Goal: Find specific page/section: Find specific page/section

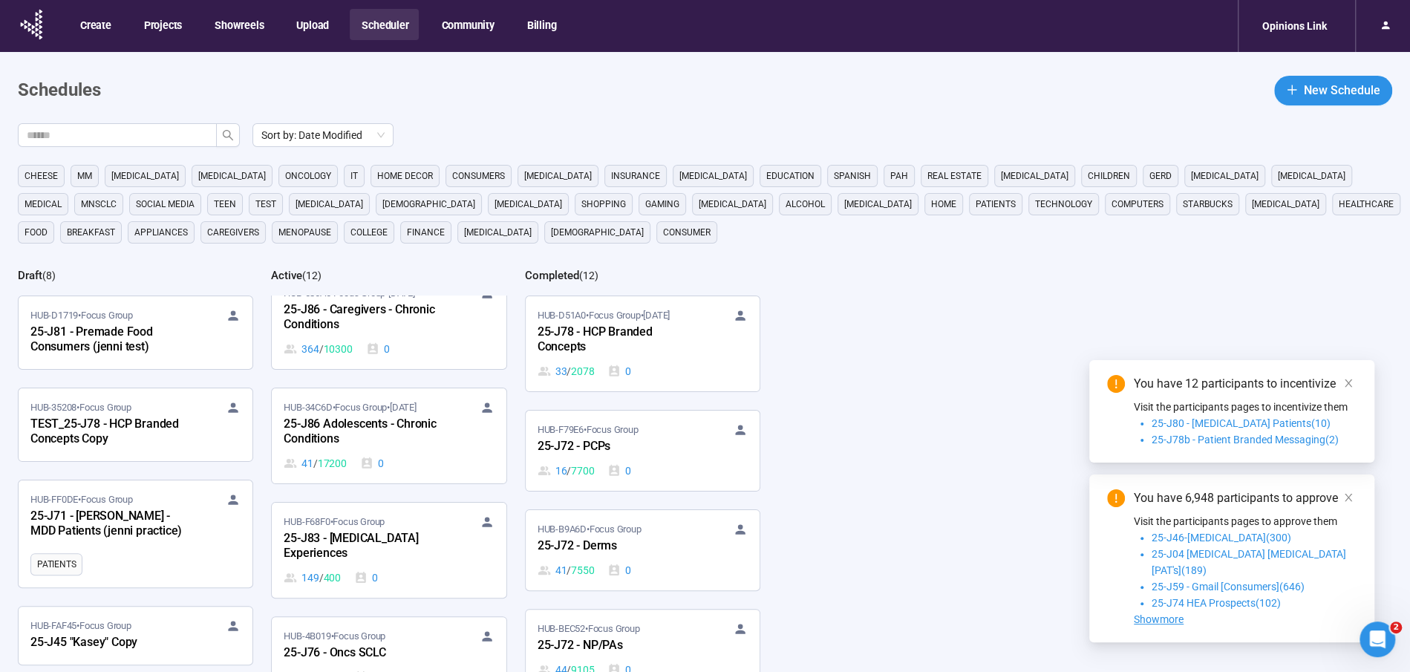
scroll to position [126, 0]
click at [174, 131] on input "text" at bounding box center [111, 135] width 169 height 16
type input "***"
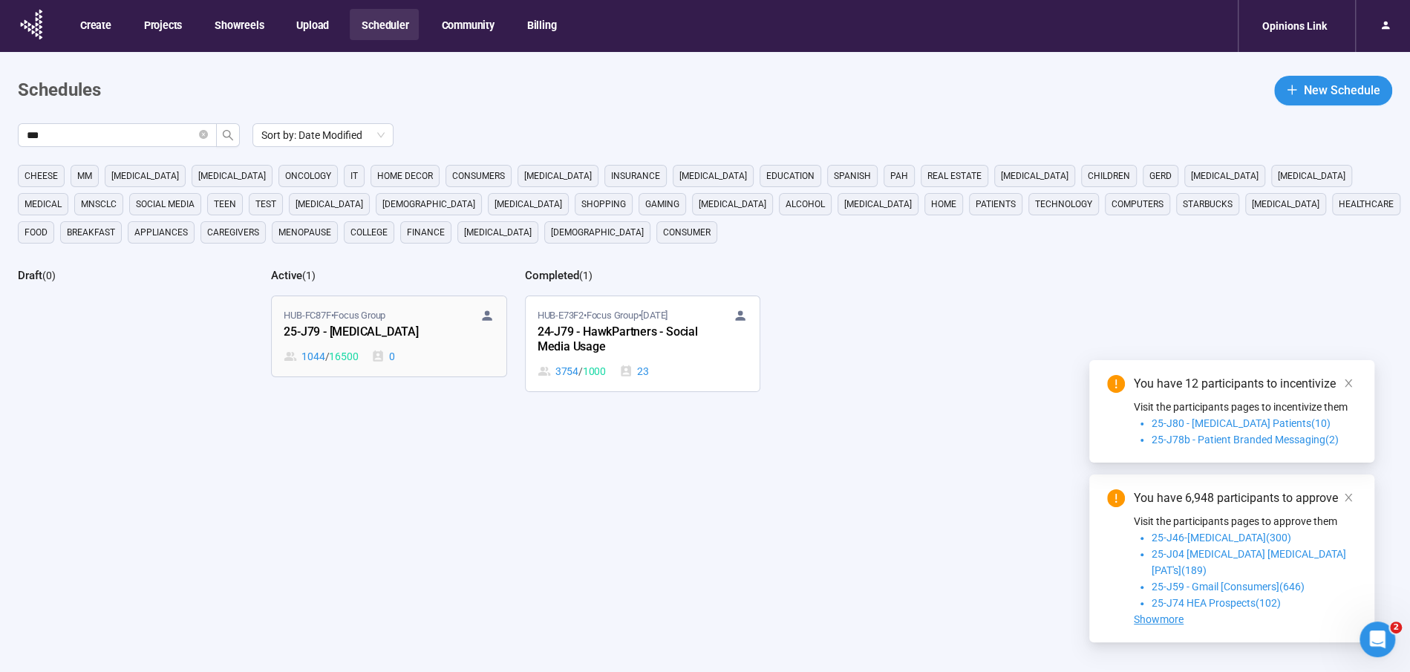
click at [339, 345] on div "HUB-FC87F • Focus Group 25-J79 - [MEDICAL_DATA] 1044 / 16500 0" at bounding box center [389, 336] width 210 height 56
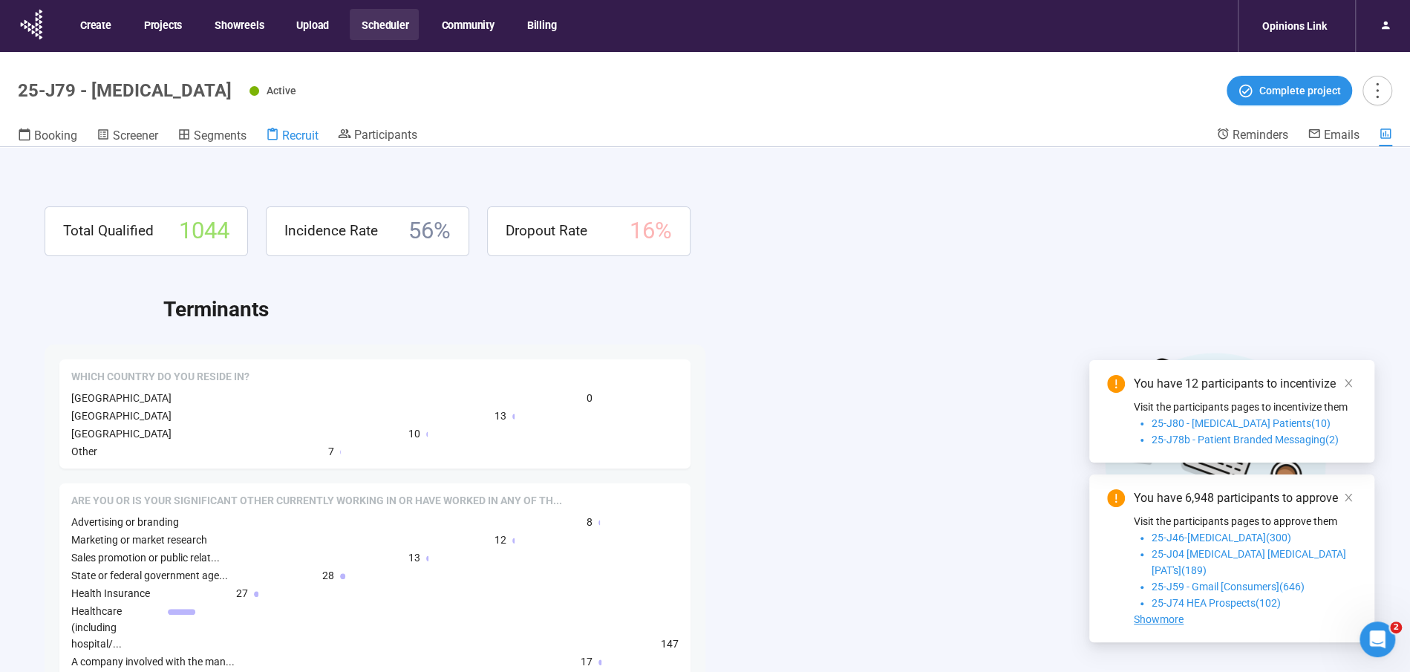
click at [301, 136] on span "Recruit" at bounding box center [300, 135] width 36 height 14
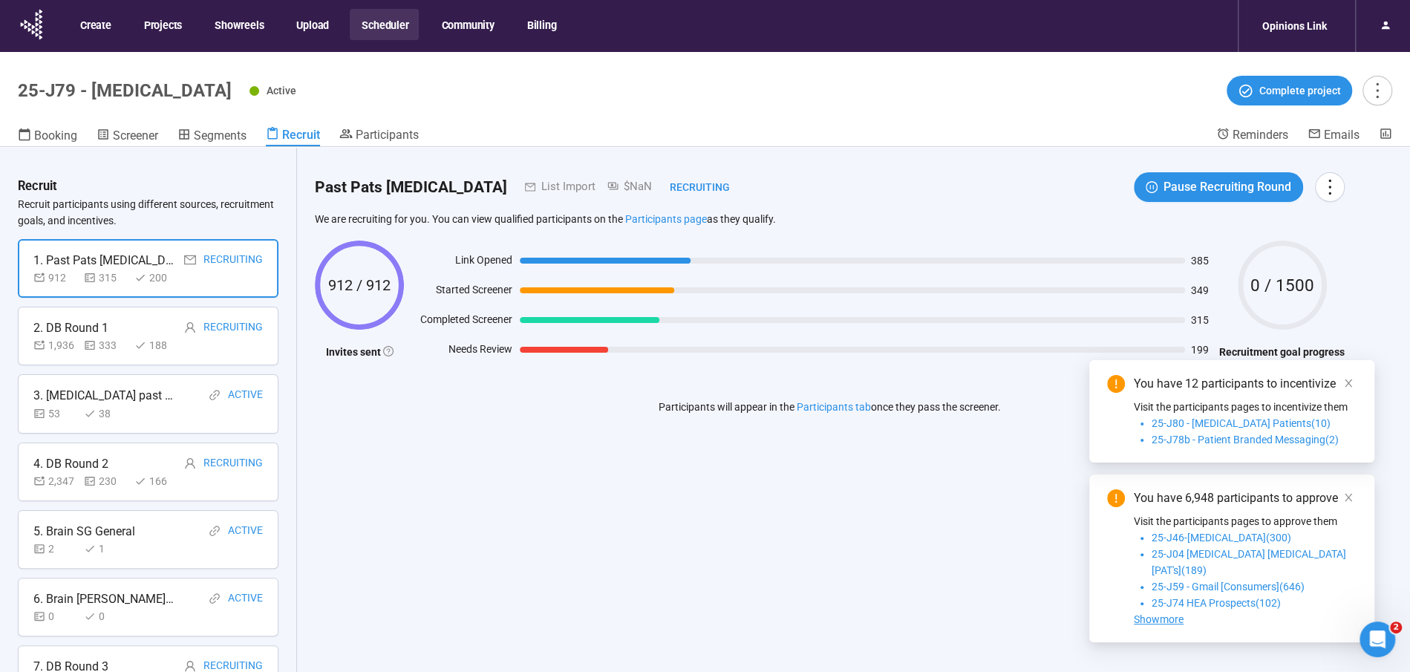
scroll to position [515, 0]
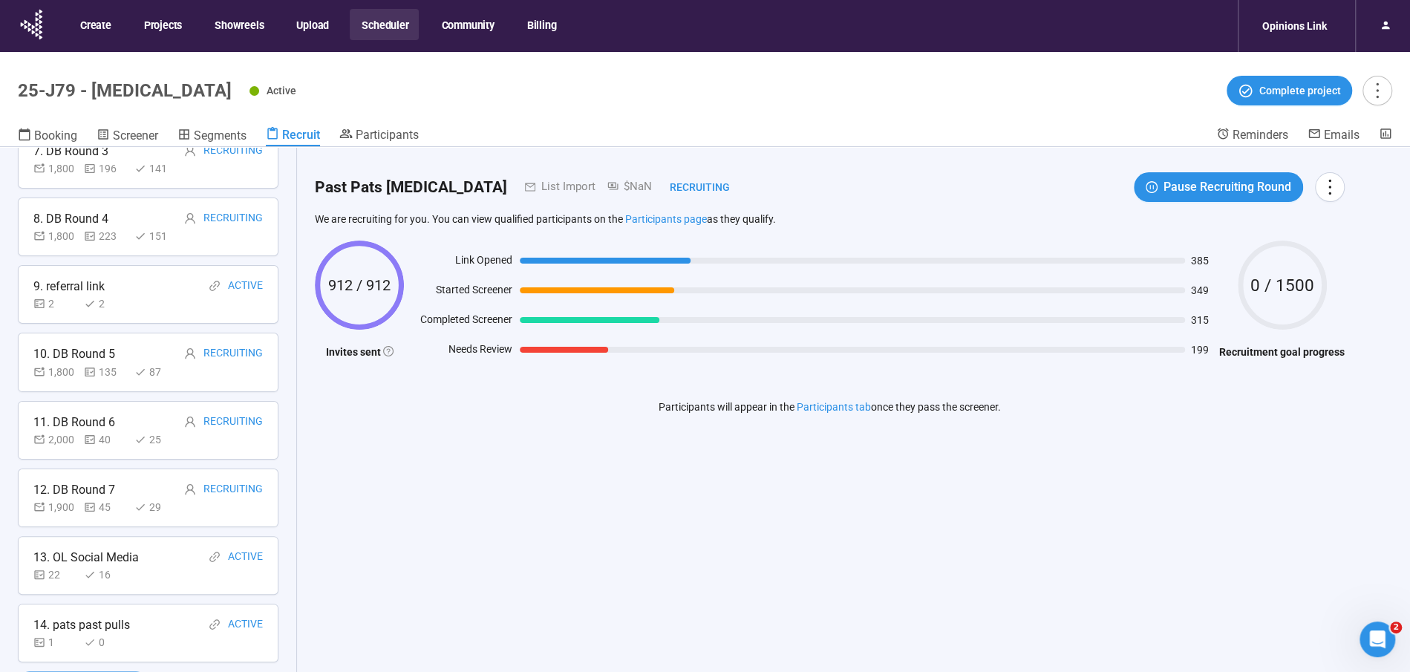
click at [94, 618] on div "14. pats past pulls" at bounding box center [81, 625] width 97 height 19
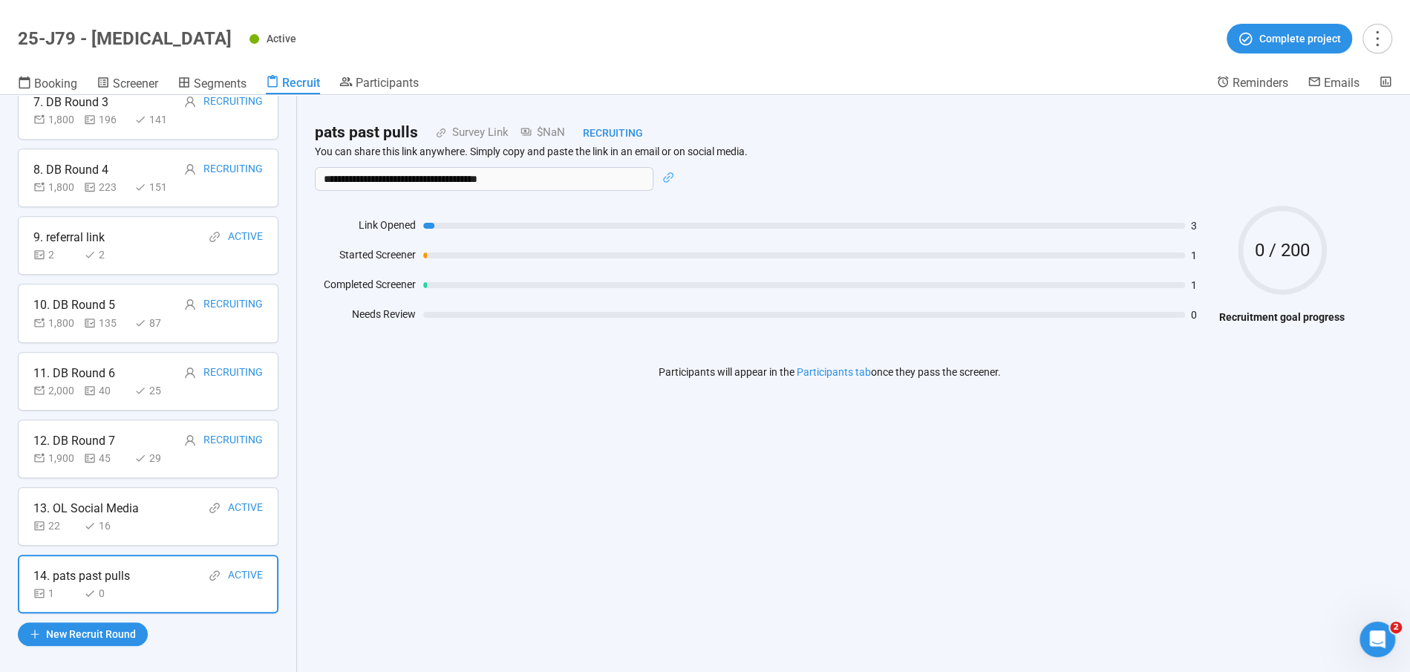
scroll to position [514, 0]
